Goal: Task Accomplishment & Management: Complete application form

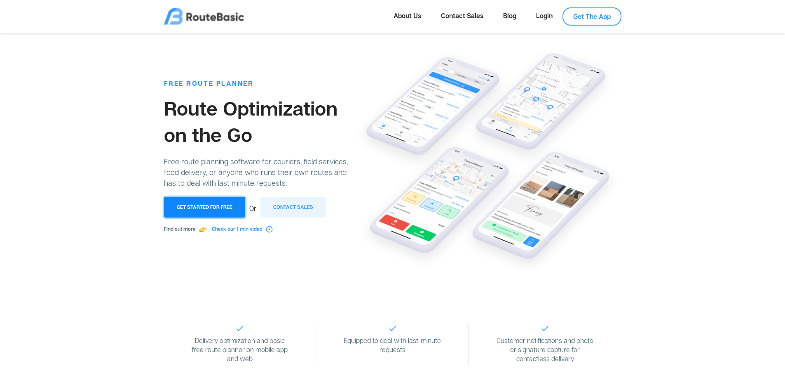
click at [197, 204] on button "Get Started for Free" at bounding box center [204, 207] width 81 height 21
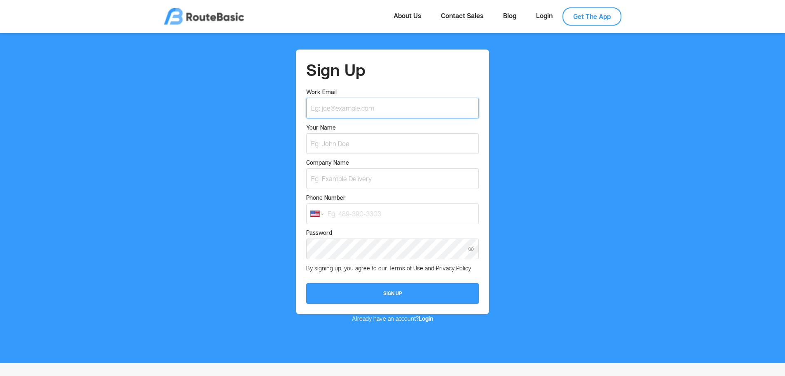
click at [408, 105] on input "Work Email" at bounding box center [392, 108] width 172 height 21
